Goal: Task Accomplishment & Management: Manage account settings

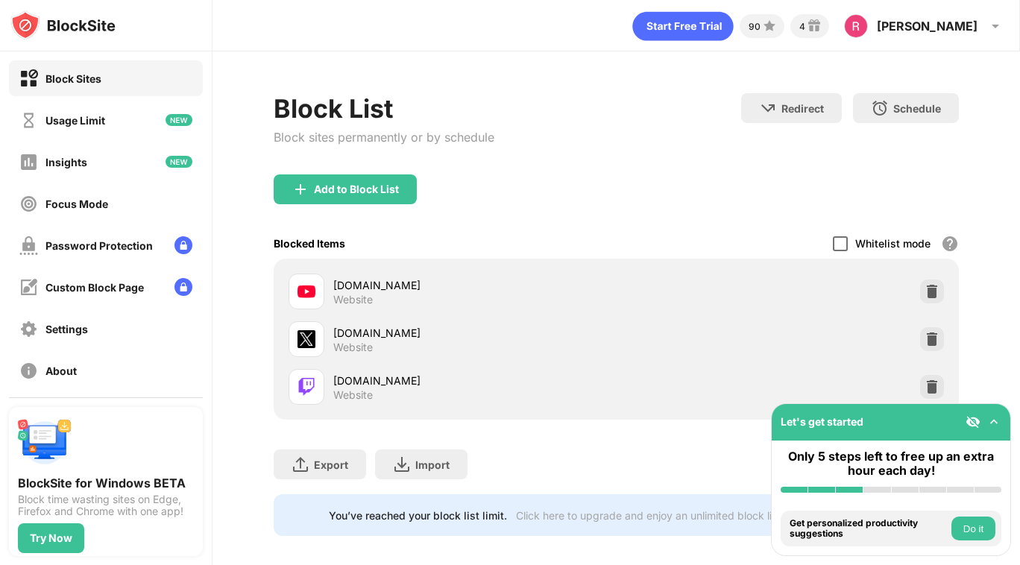
click at [837, 248] on div at bounding box center [840, 243] width 15 height 15
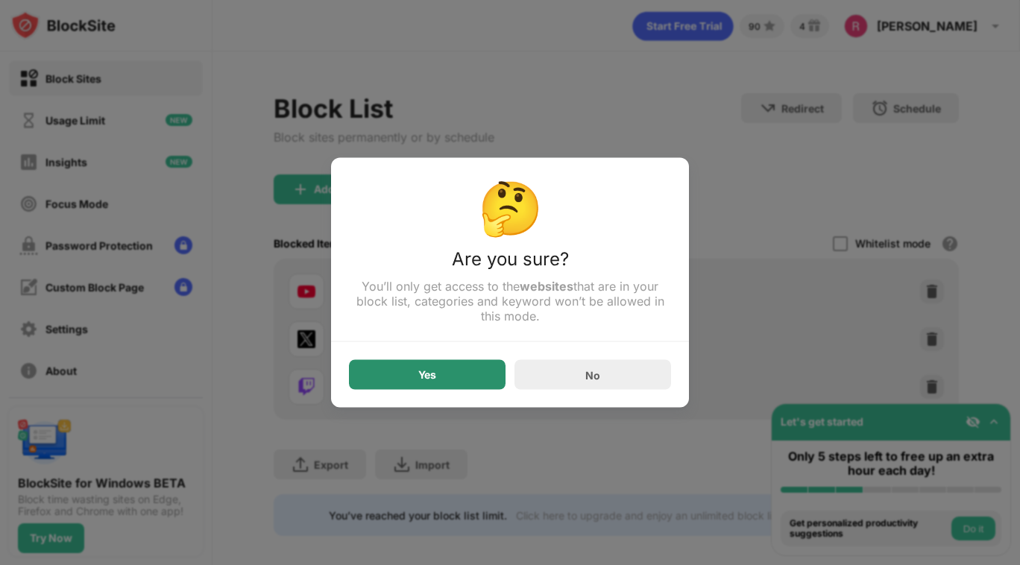
click at [464, 376] on div "Yes" at bounding box center [427, 375] width 157 height 30
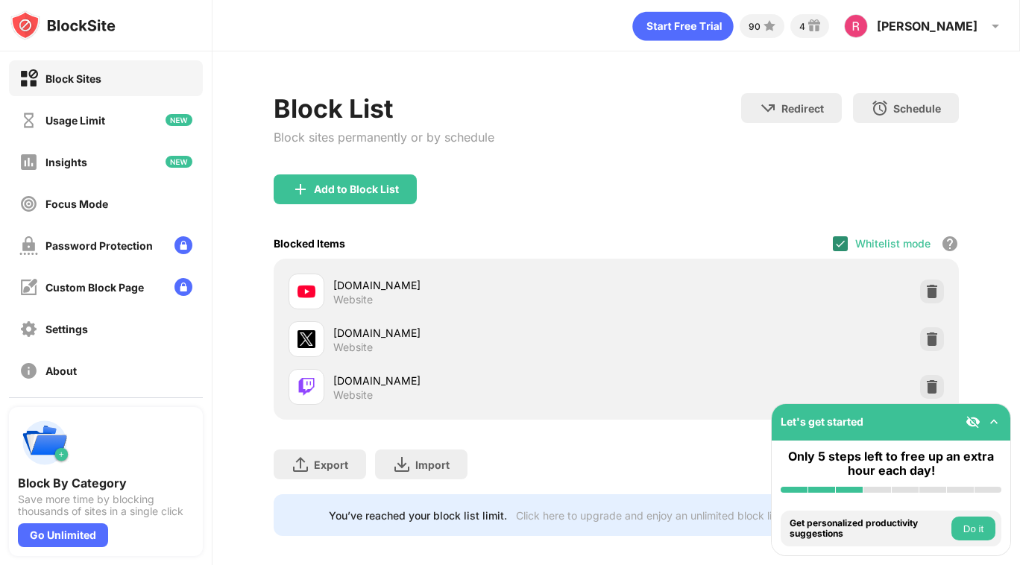
click at [836, 239] on img at bounding box center [840, 244] width 12 height 12
click at [837, 237] on div at bounding box center [840, 243] width 15 height 15
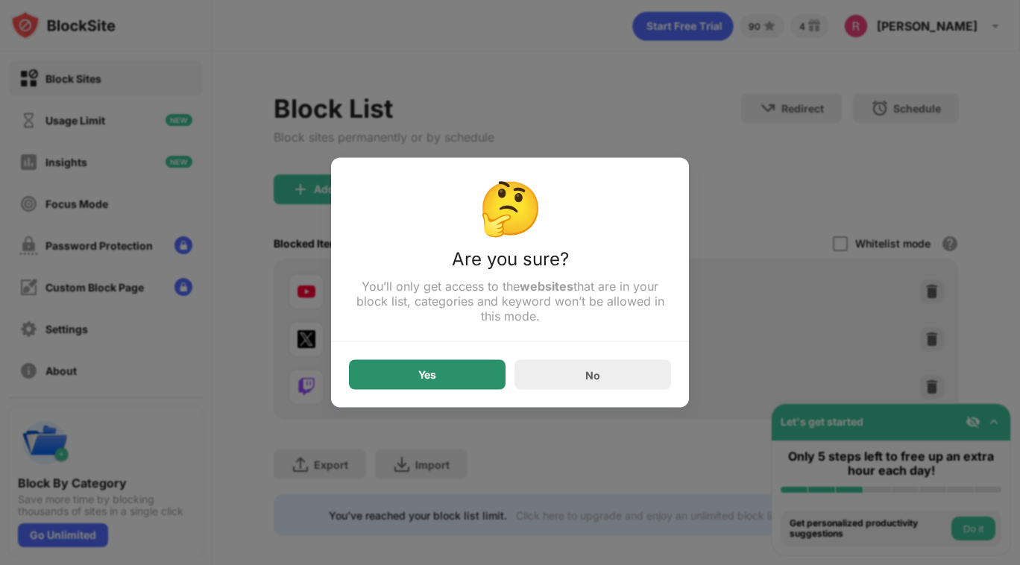
click at [475, 380] on div "Yes" at bounding box center [427, 375] width 157 height 30
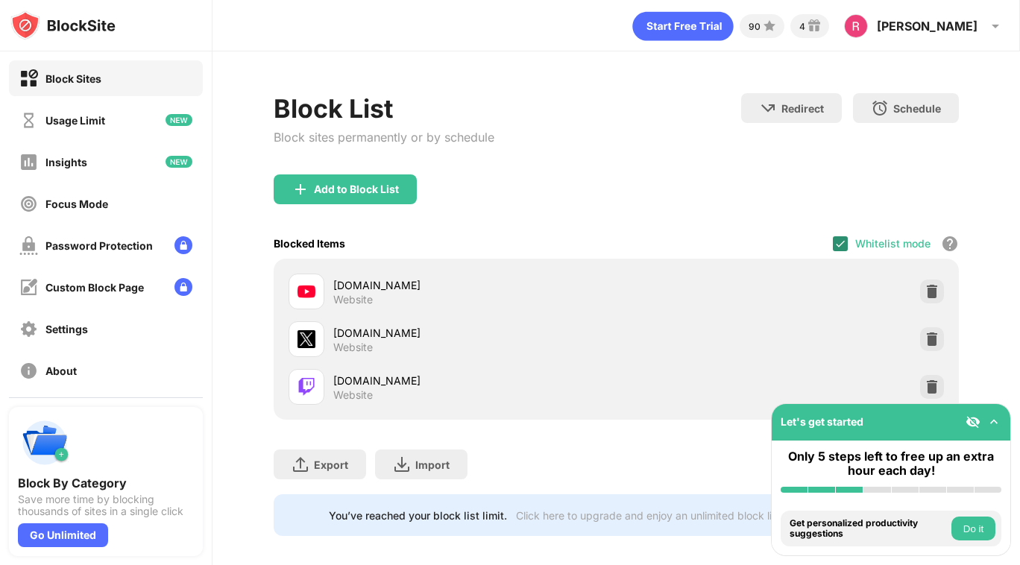
click at [840, 244] on img at bounding box center [840, 244] width 12 height 12
click at [836, 244] on div at bounding box center [840, 243] width 15 height 15
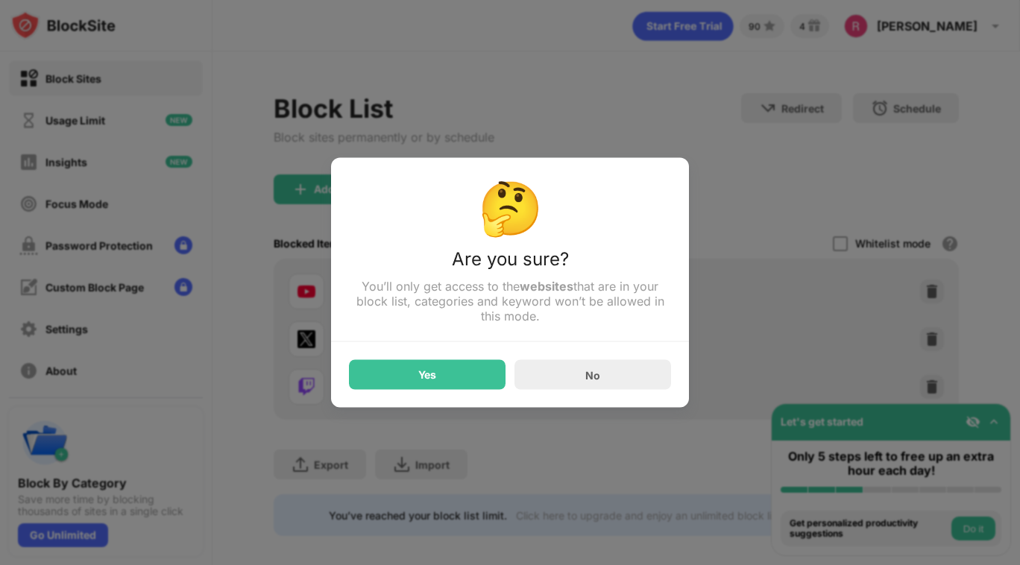
click at [742, 130] on div at bounding box center [510, 282] width 1020 height 565
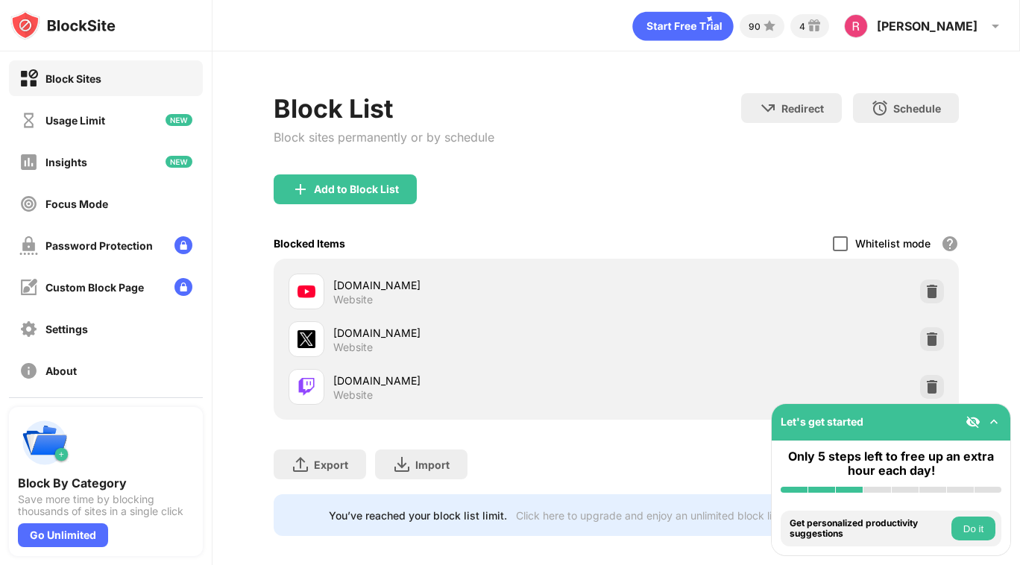
click at [846, 243] on div at bounding box center [840, 243] width 15 height 15
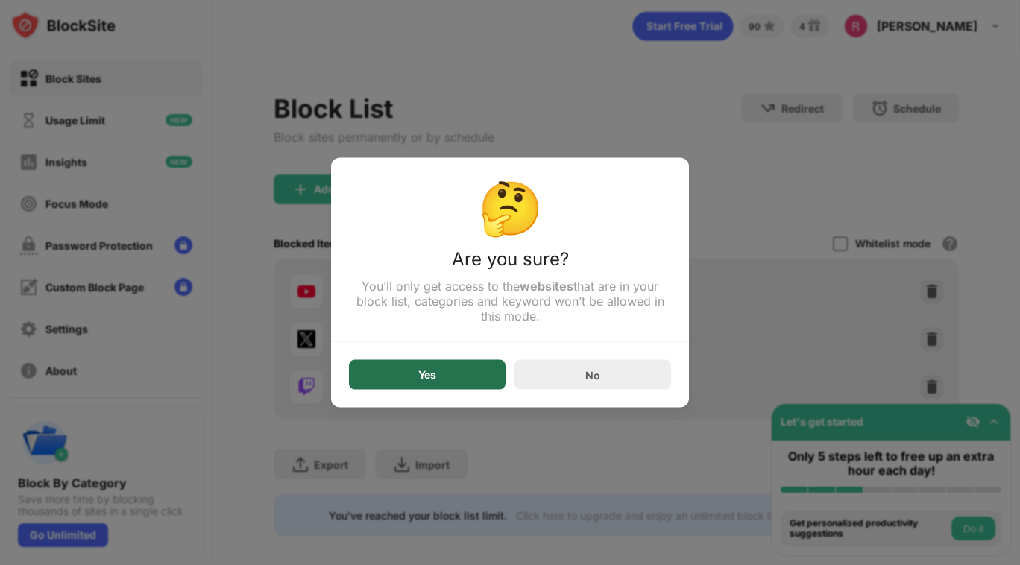
click at [467, 366] on div "Yes" at bounding box center [427, 375] width 157 height 30
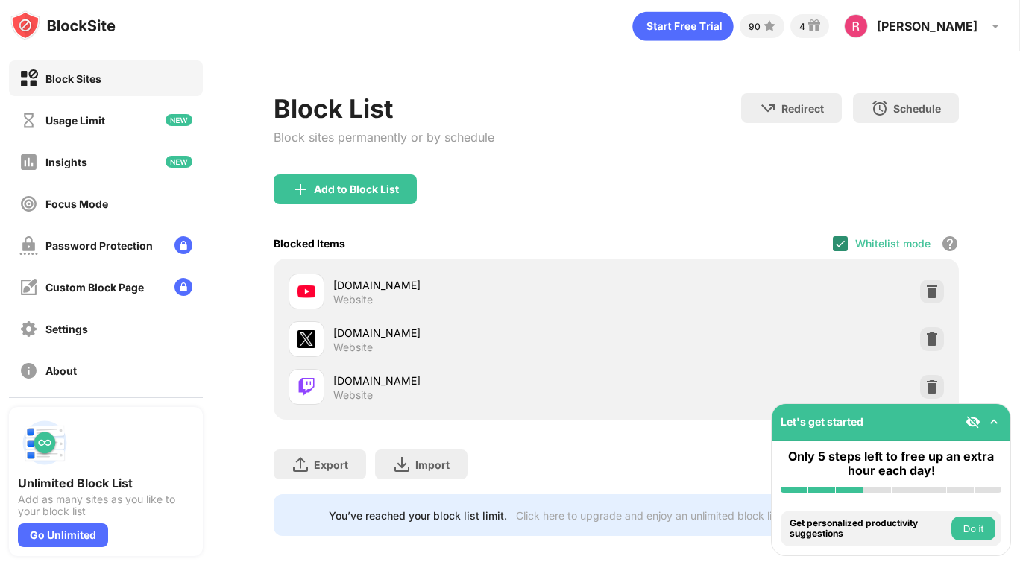
click at [837, 248] on img at bounding box center [840, 244] width 12 height 12
click at [842, 239] on div at bounding box center [840, 243] width 15 height 15
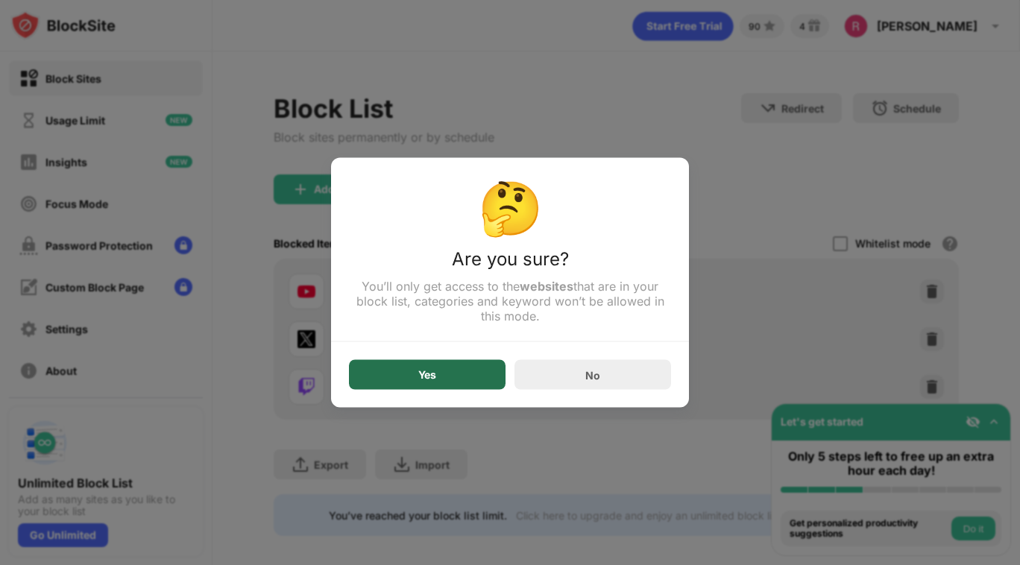
click at [455, 369] on div "Yes" at bounding box center [427, 375] width 157 height 30
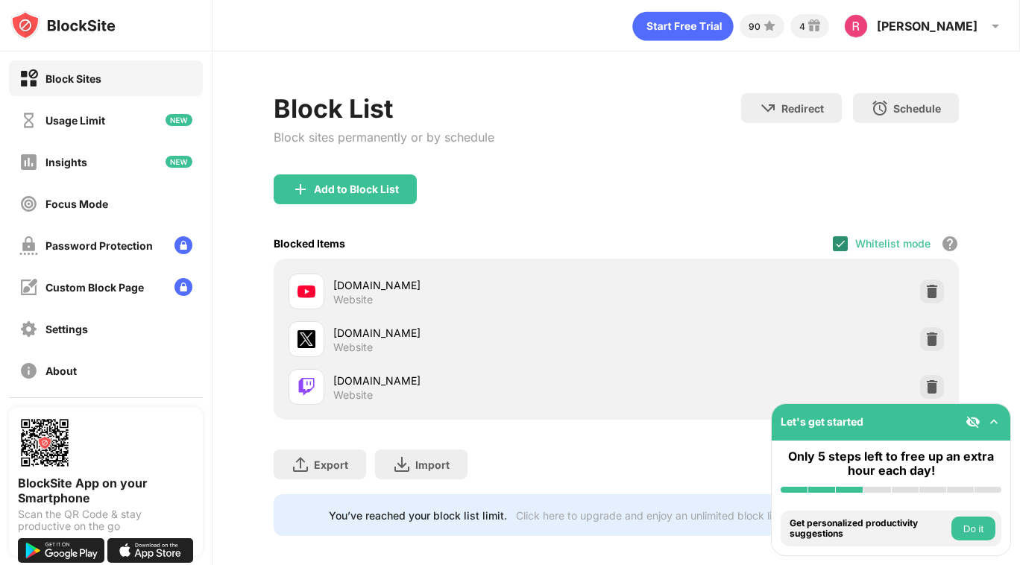
click at [841, 241] on img at bounding box center [840, 244] width 12 height 12
click at [838, 243] on div at bounding box center [840, 243] width 15 height 15
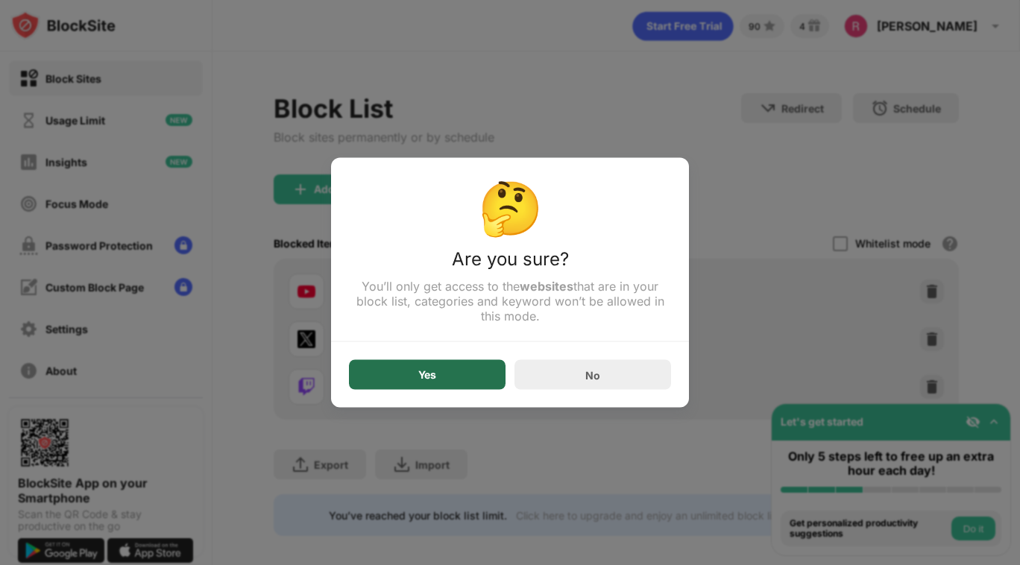
click at [376, 379] on div "Yes" at bounding box center [427, 375] width 157 height 30
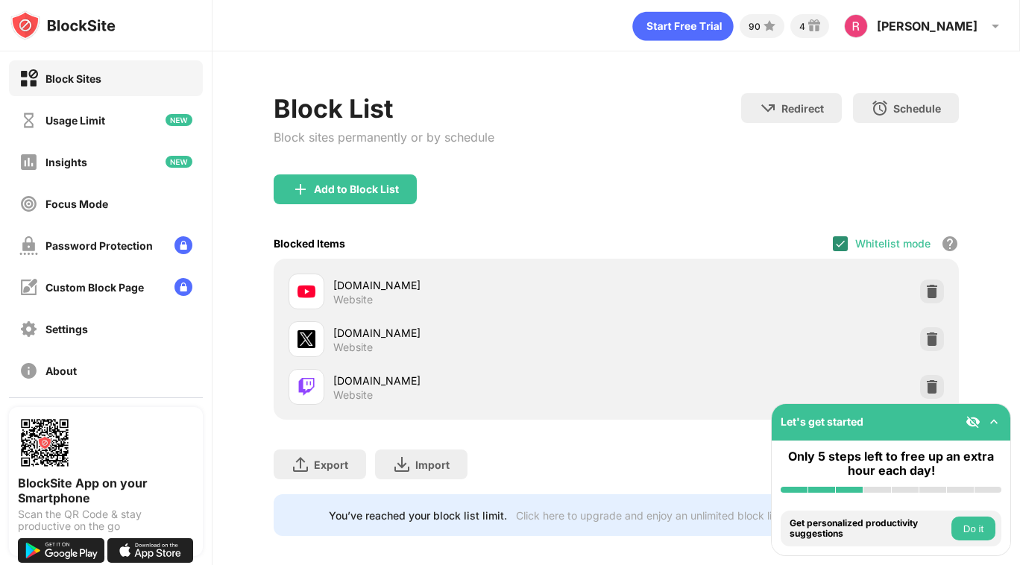
click at [840, 244] on img at bounding box center [840, 244] width 12 height 12
click at [844, 244] on div at bounding box center [840, 243] width 15 height 15
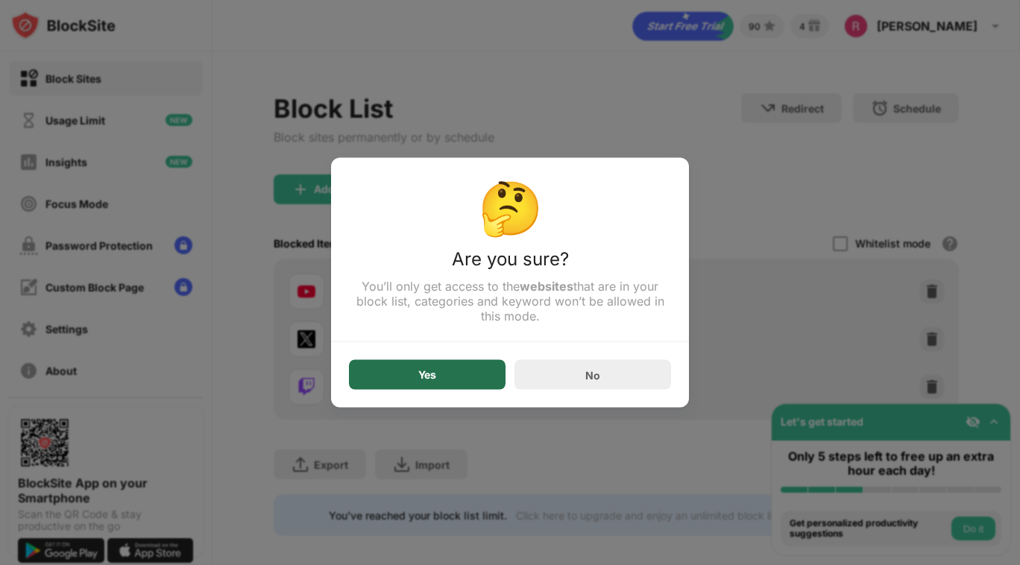
click at [405, 388] on div "Yes" at bounding box center [427, 375] width 157 height 30
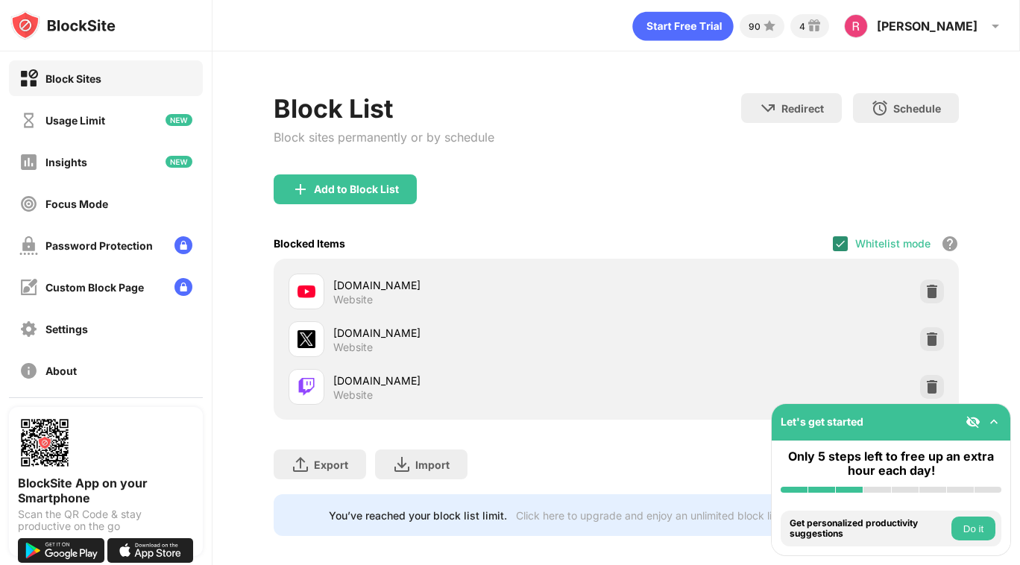
click at [842, 241] on img at bounding box center [840, 244] width 12 height 12
